Goal: Transaction & Acquisition: Purchase product/service

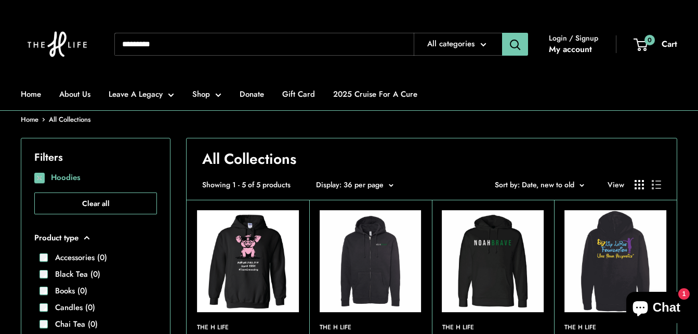
scroll to position [128, 0]
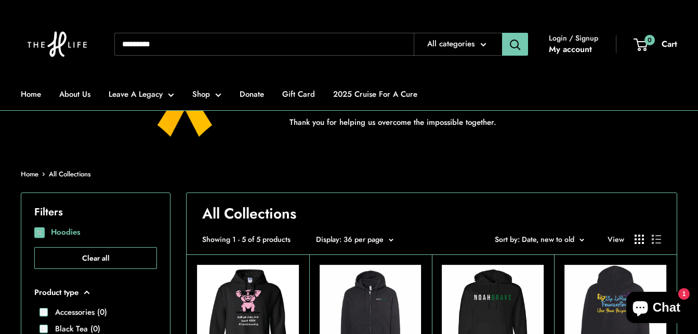
click at [39, 234] on span at bounding box center [39, 232] width 10 height 10
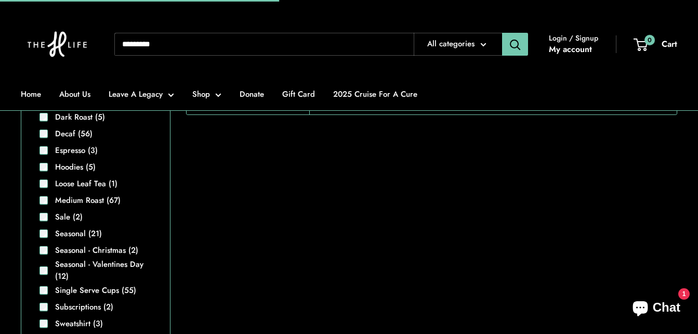
click at [268, 50] on input "Search..." at bounding box center [264, 44] width 300 height 23
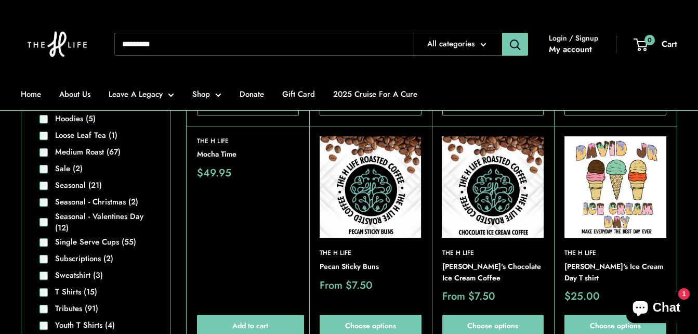
scroll to position [197, 0]
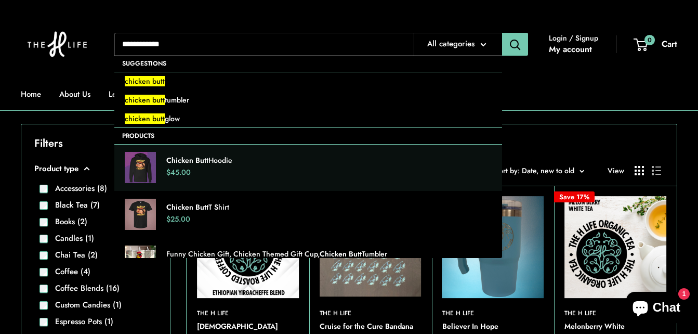
type input "**********"
click at [178, 158] on strong "Chicken Butt" at bounding box center [187, 160] width 42 height 10
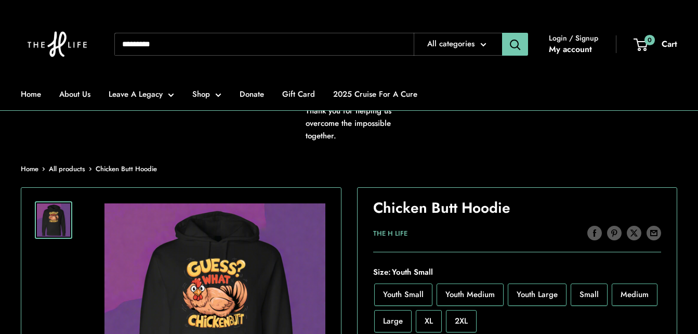
scroll to position [208, 0]
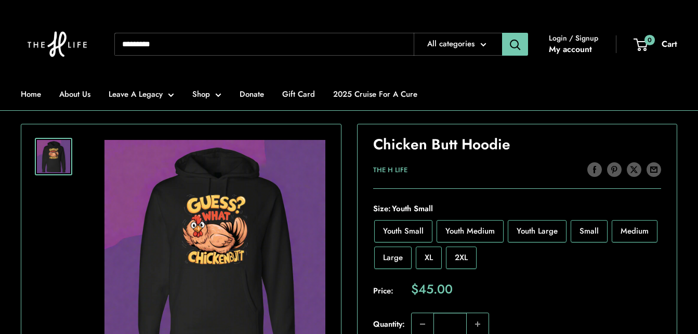
click at [386, 257] on span "Large" at bounding box center [393, 257] width 20 height 11
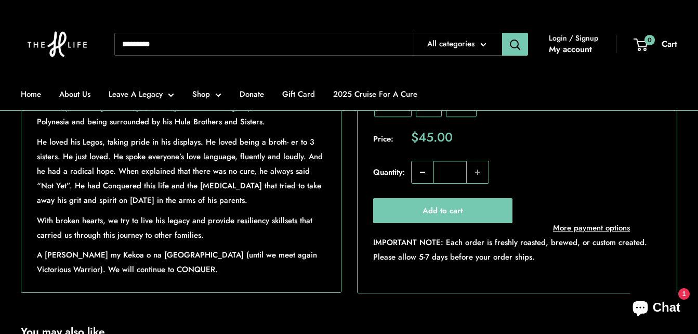
scroll to position [780, 0]
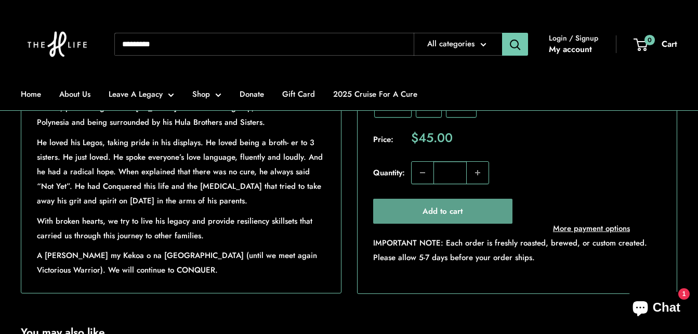
click at [411, 223] on button "Add to cart" at bounding box center [442, 210] width 139 height 25
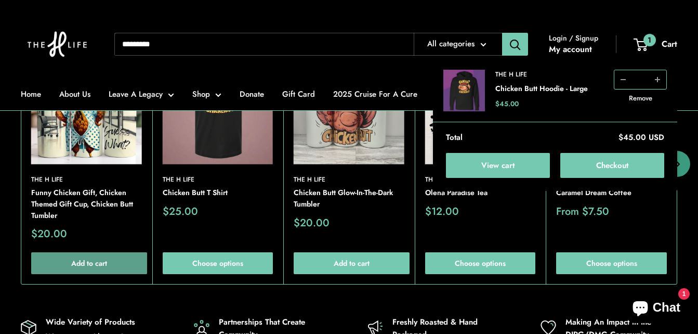
scroll to position [1092, 0]
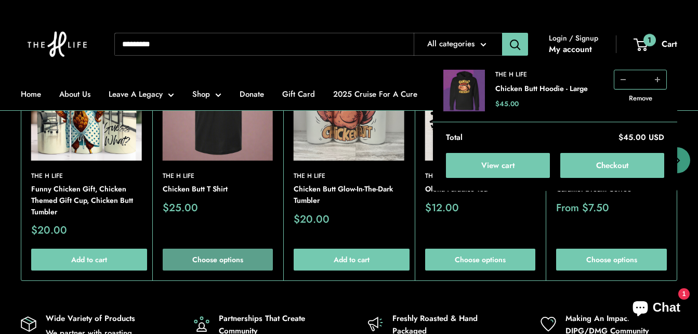
click at [211, 270] on link "Choose options" at bounding box center [218, 260] width 111 height 22
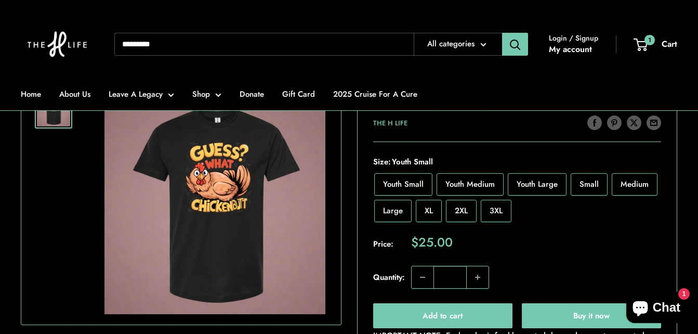
scroll to position [260, 0]
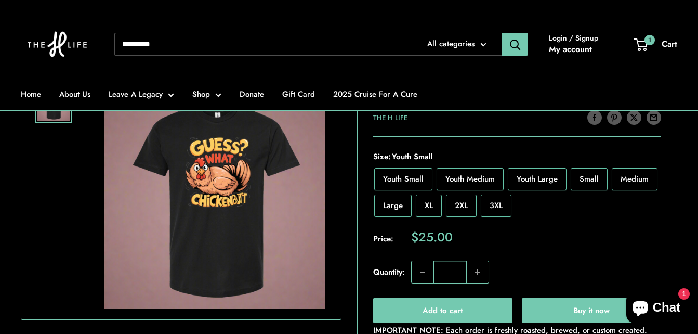
click at [394, 206] on span "Large" at bounding box center [393, 205] width 20 height 11
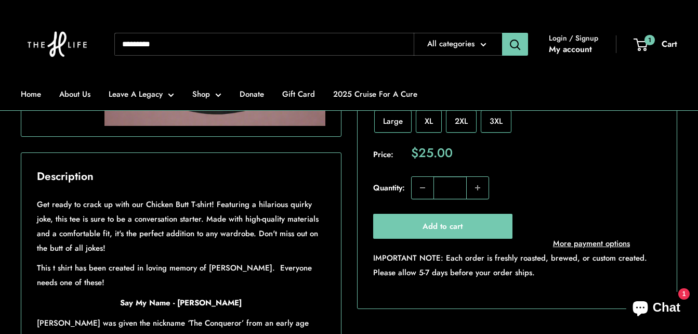
scroll to position [468, 0]
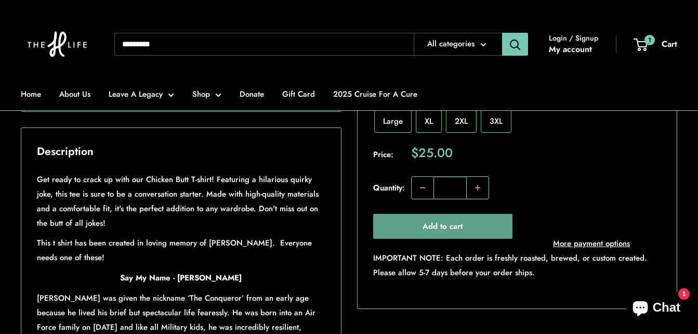
click at [463, 222] on button "Add to cart" at bounding box center [442, 226] width 139 height 25
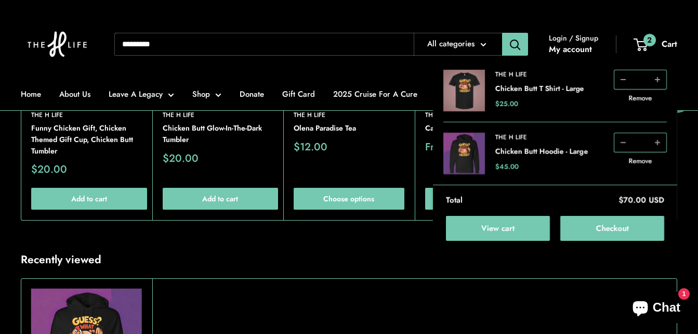
scroll to position [1196, 0]
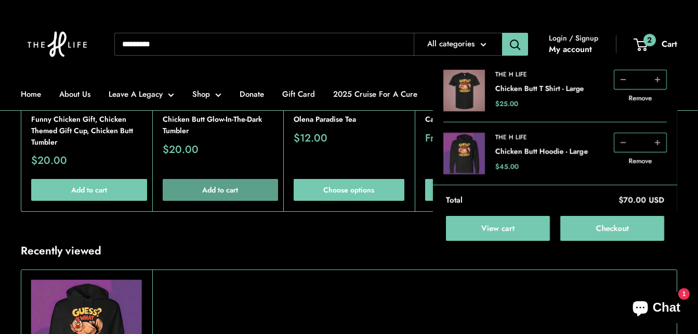
click at [210, 201] on button "Add to cart" at bounding box center [221, 190] width 116 height 22
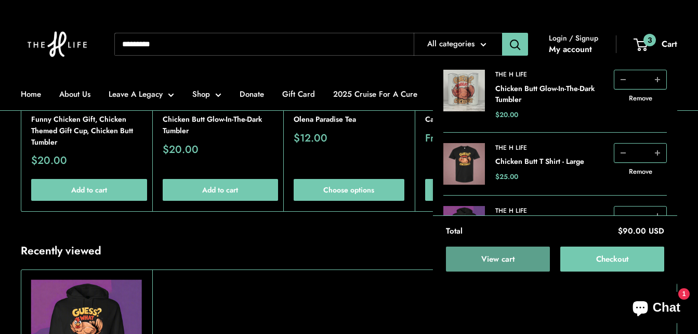
click at [516, 266] on link "View cart" at bounding box center [498, 259] width 104 height 25
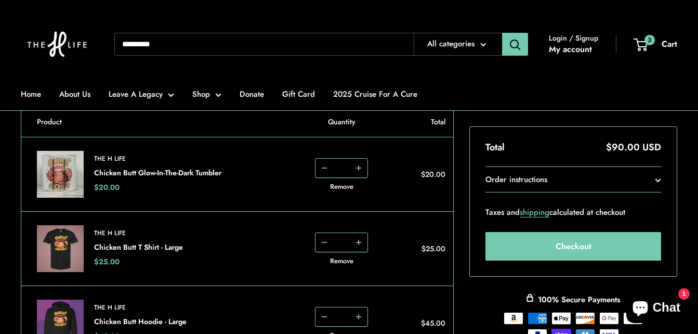
scroll to position [104, 0]
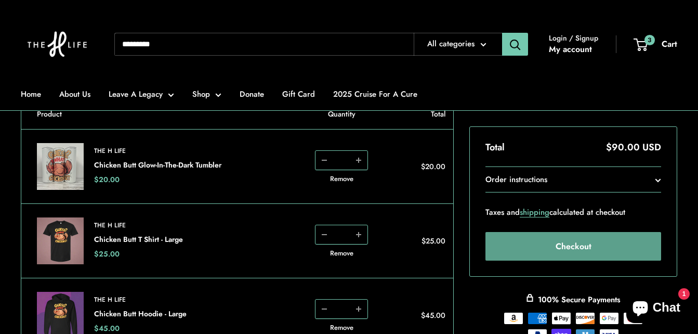
click at [576, 243] on button "Checkout" at bounding box center [574, 246] width 176 height 29
